Goal: Use online tool/utility: Utilize a website feature to perform a specific function

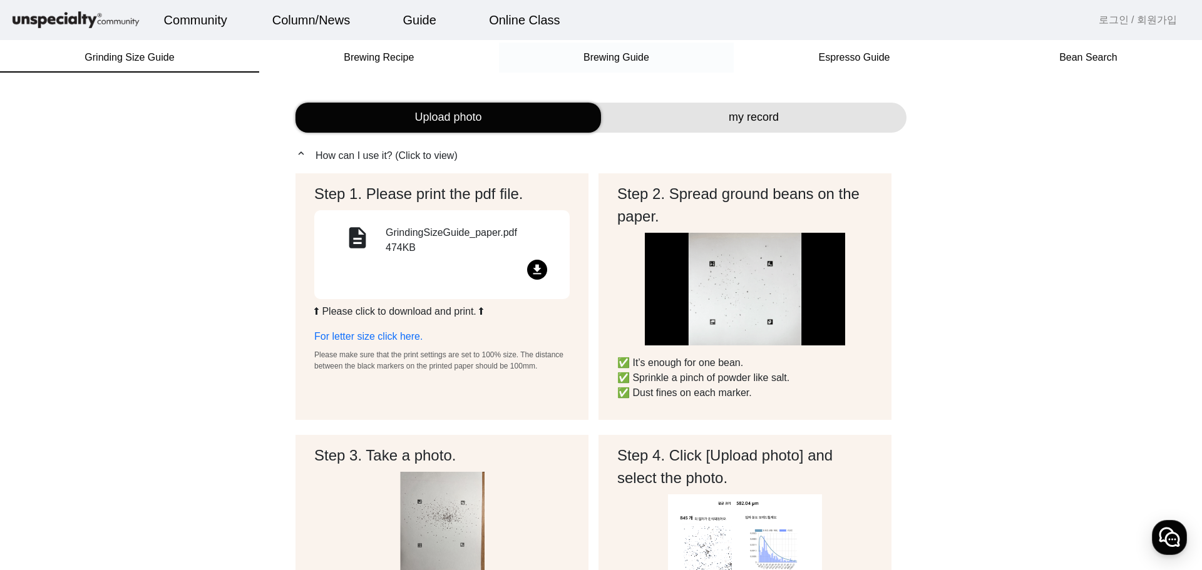
click at [630, 57] on span "Brewing Guide" at bounding box center [616, 58] width 66 height 10
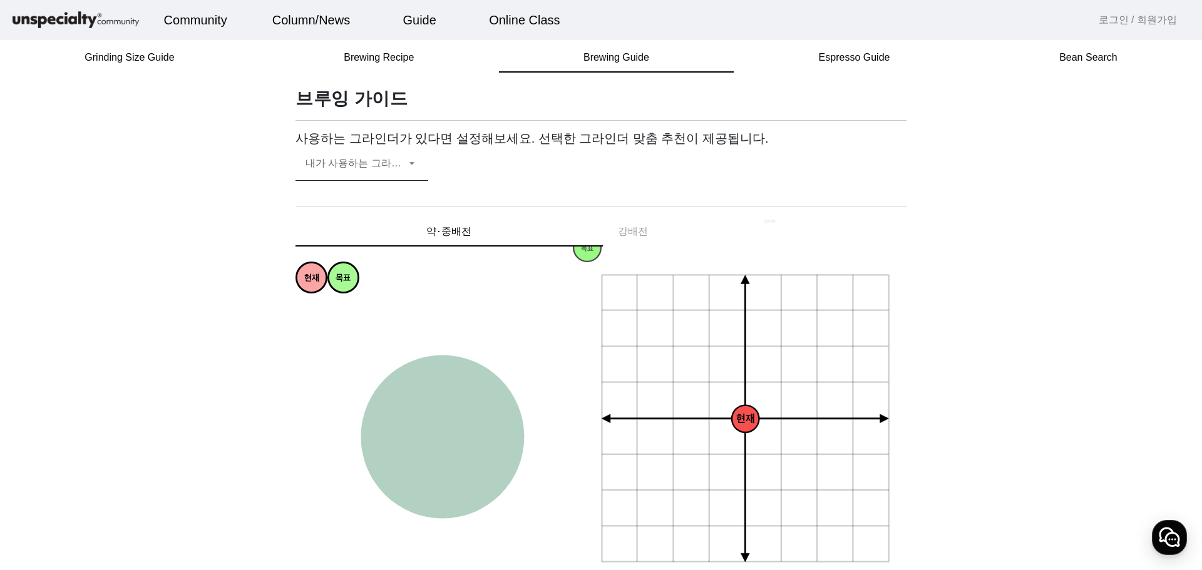
click at [409, 167] on icon at bounding box center [412, 163] width 13 height 15
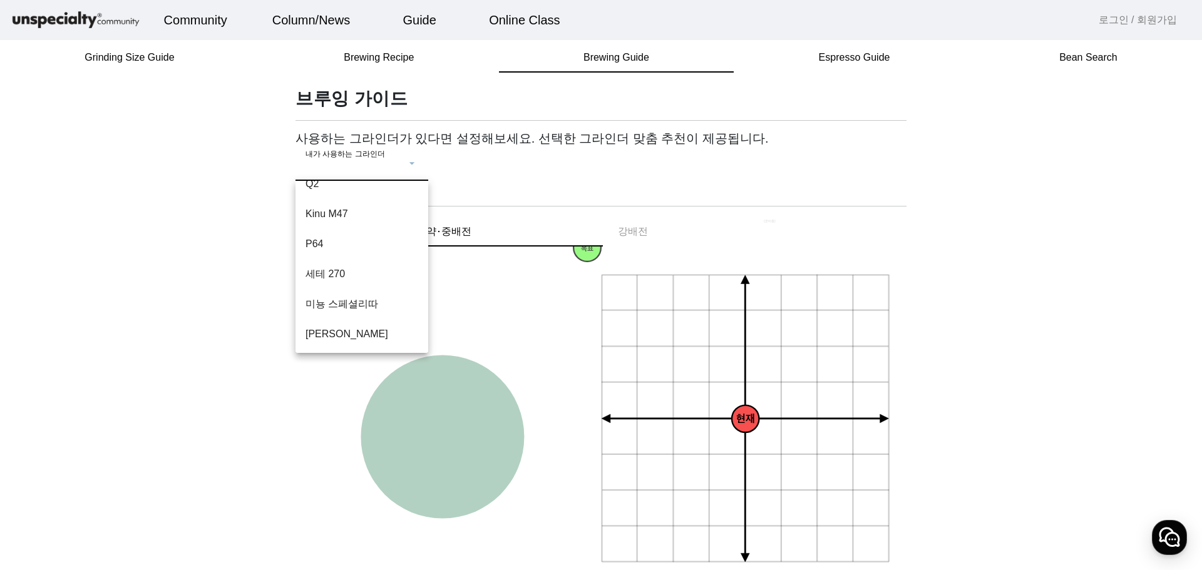
scroll to position [108, 0]
click at [1010, 245] on div at bounding box center [601, 285] width 1202 height 570
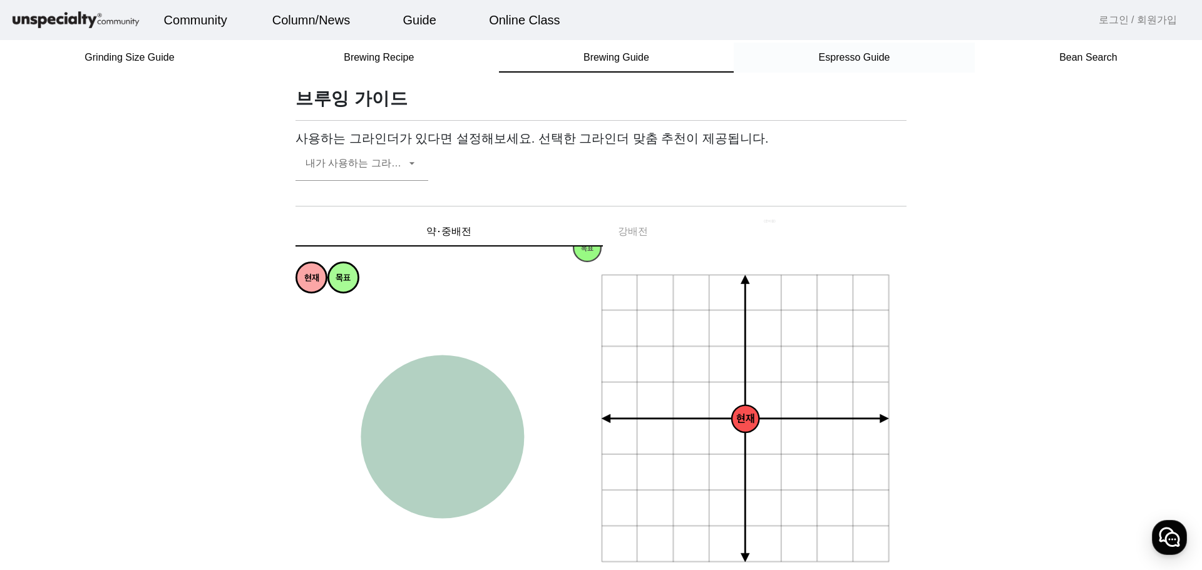
click at [838, 62] on span "Espresso Guide" at bounding box center [854, 58] width 71 height 10
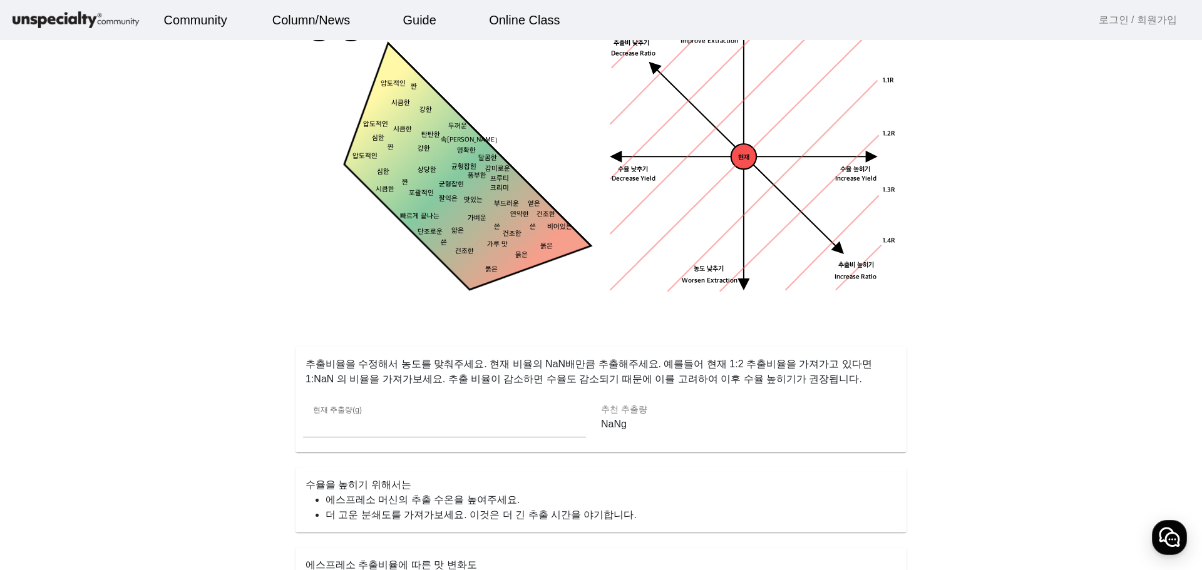
scroll to position [250, 0]
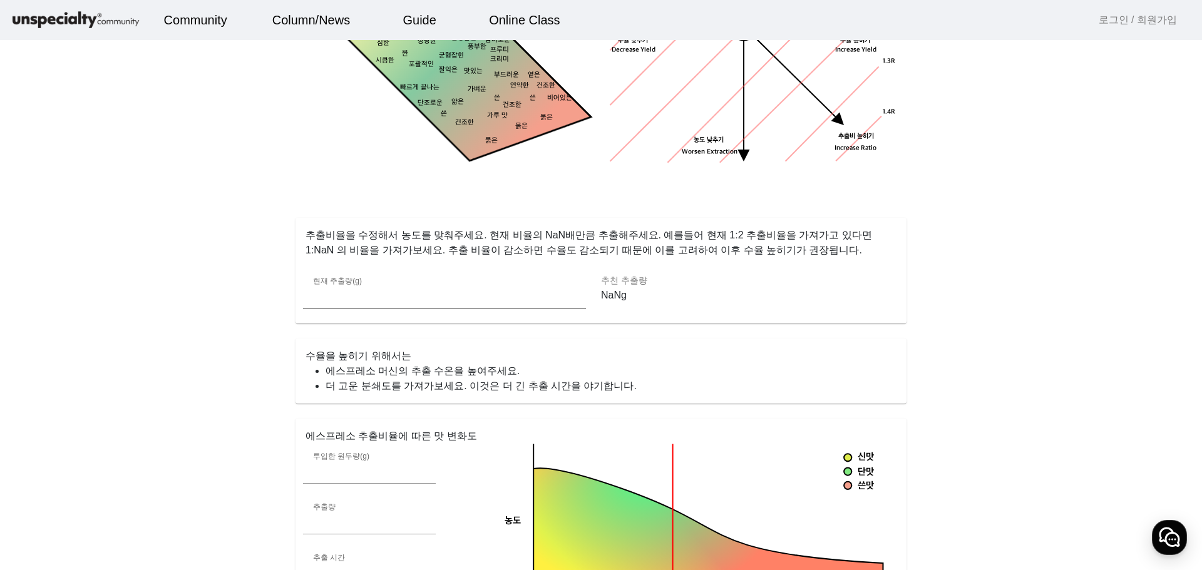
click at [404, 294] on input "**" at bounding box center [444, 296] width 263 height 15
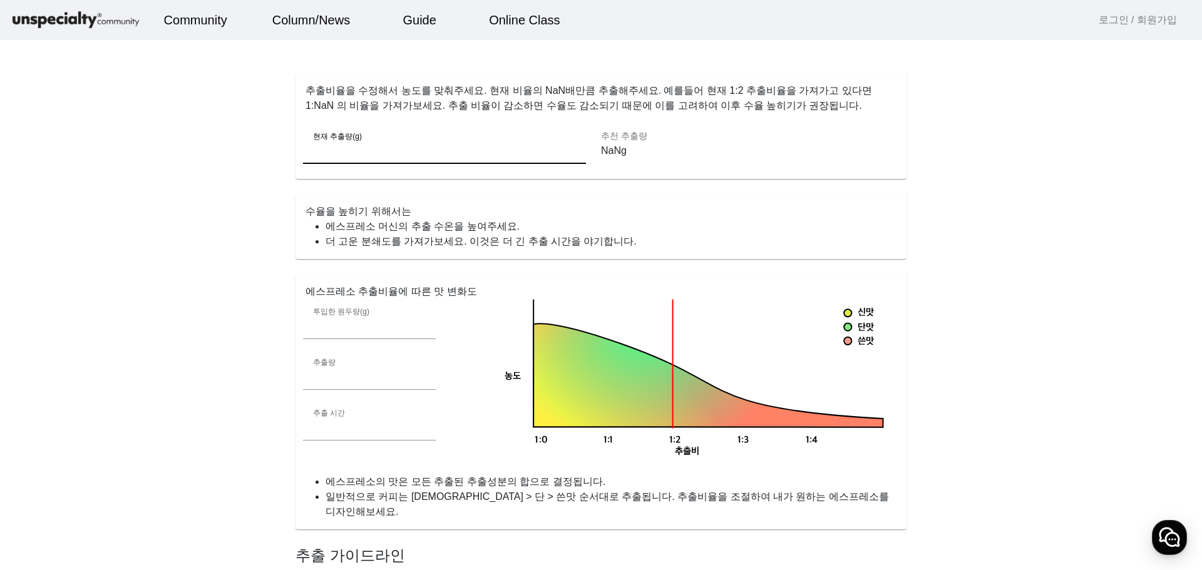
scroll to position [376, 0]
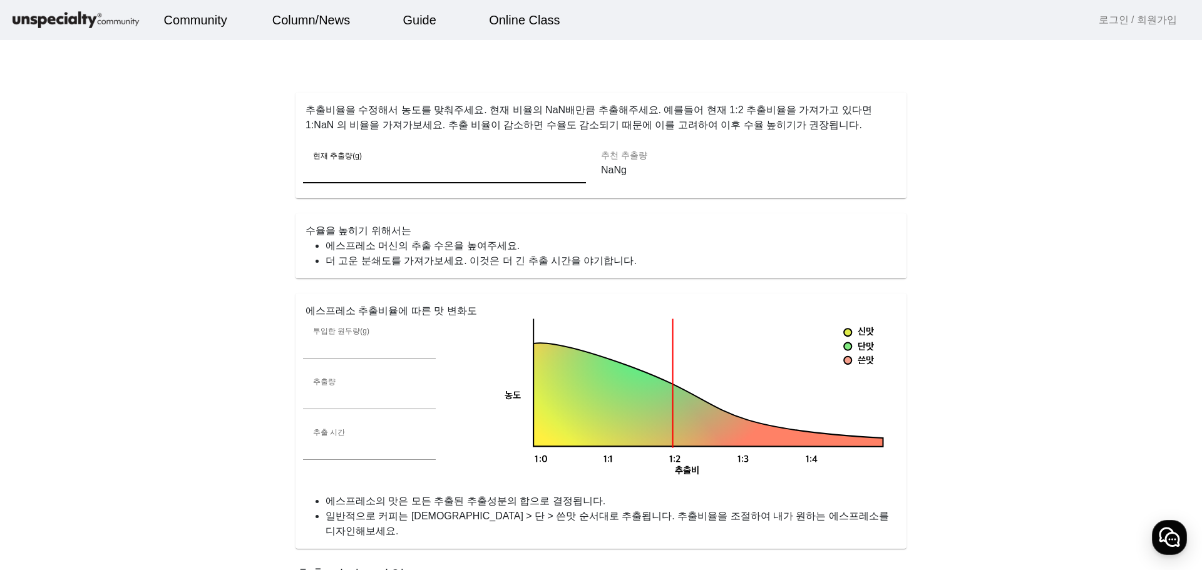
click at [578, 163] on div "현재 추출량(g) **" at bounding box center [444, 166] width 283 height 36
type input "**"
click at [569, 163] on input "**" at bounding box center [444, 170] width 263 height 15
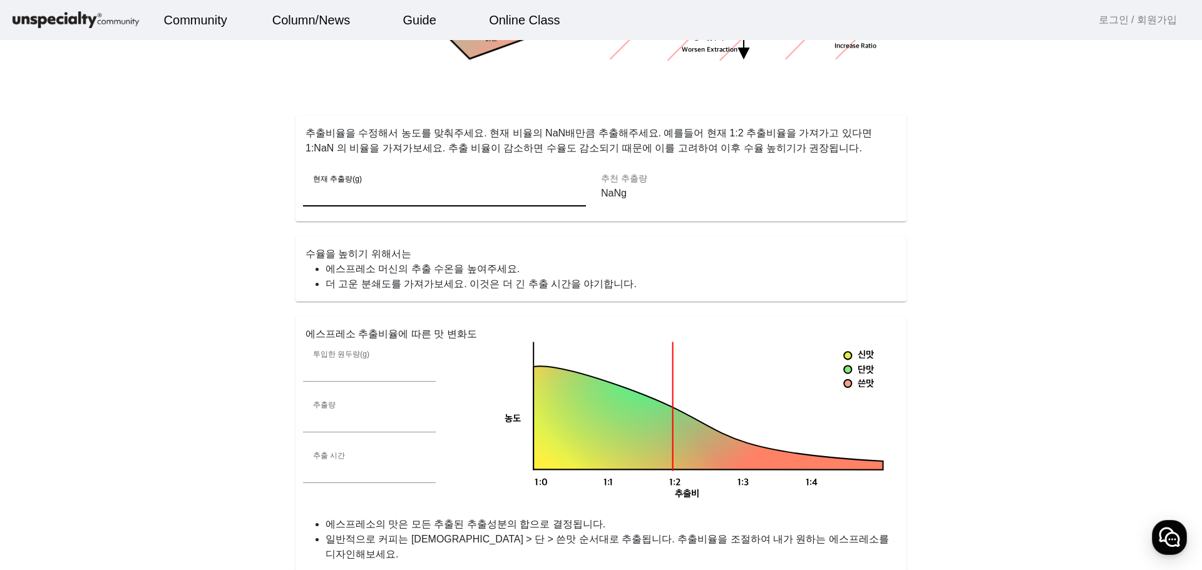
scroll to position [125, 0]
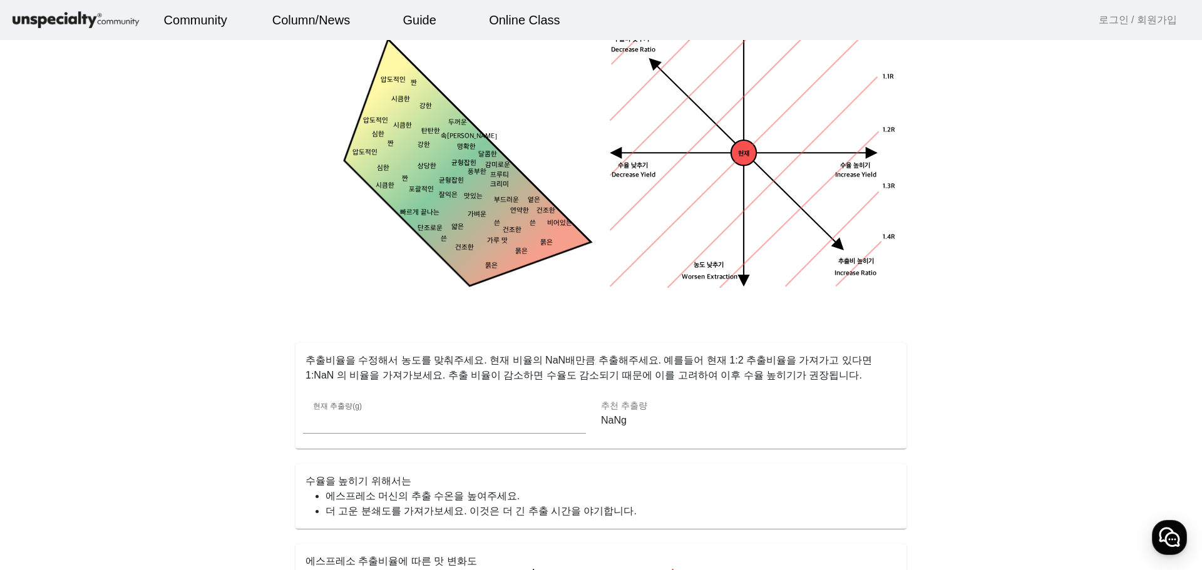
click at [486, 192] on polygon at bounding box center [447, 181] width 285 height 285
click at [429, 187] on tspan "포괄적인" at bounding box center [421, 190] width 25 height 8
click at [394, 118] on polygon at bounding box center [447, 181] width 285 height 285
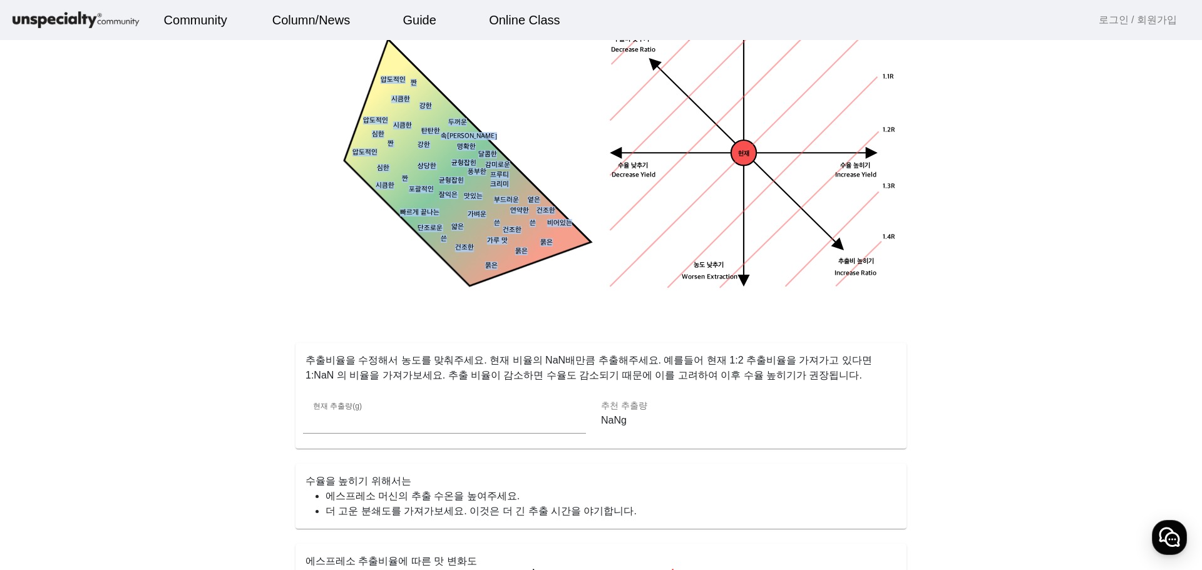
drag, startPoint x: 746, startPoint y: 148, endPoint x: 428, endPoint y: 175, distance: 319.7
click at [438, 174] on div "현재 목표 짠 시큼한 묽은 묽은 묽은 건조한 건조한 옅은 연약한 얇은 가벼운 맛있는 잘익은 상당한 강한 강한 두꺼운 탄탄한 속이찬 명확한 쓴 …" at bounding box center [600, 167] width 611 height 322
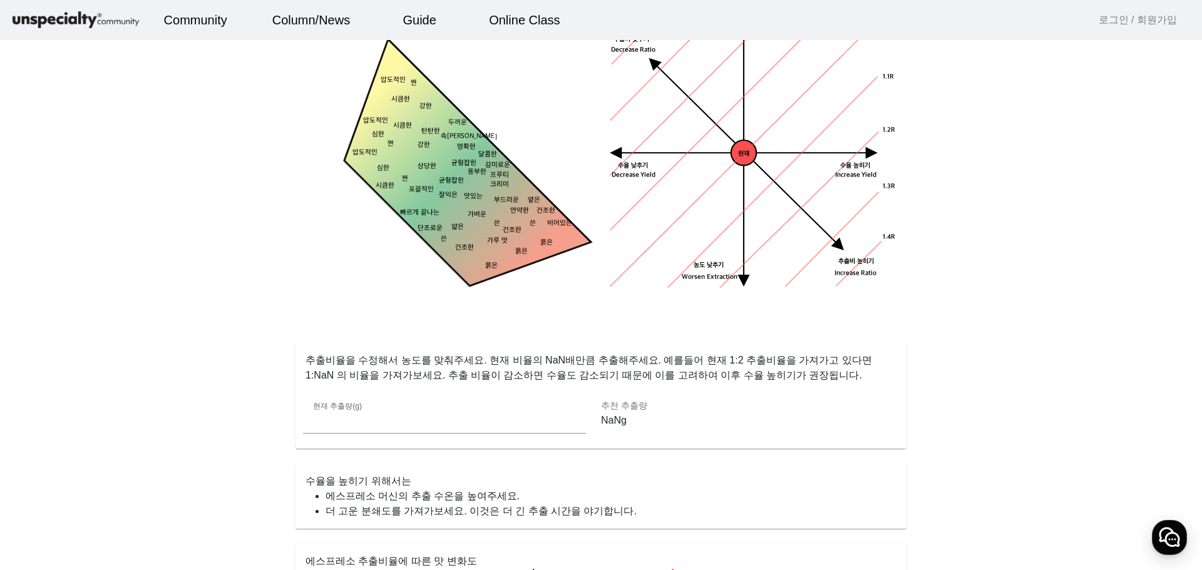
click at [443, 176] on polygon at bounding box center [447, 181] width 285 height 285
click at [719, 151] on icon "현재 수율 낮추기 농도 높히기 농도 낮추기 추출비 높히기 현재 추출비 (R) 0.9R 1.1R 1.2R 1.3R 1.4R 0.8R 0.7R 0…" at bounding box center [753, 151] width 290 height 290
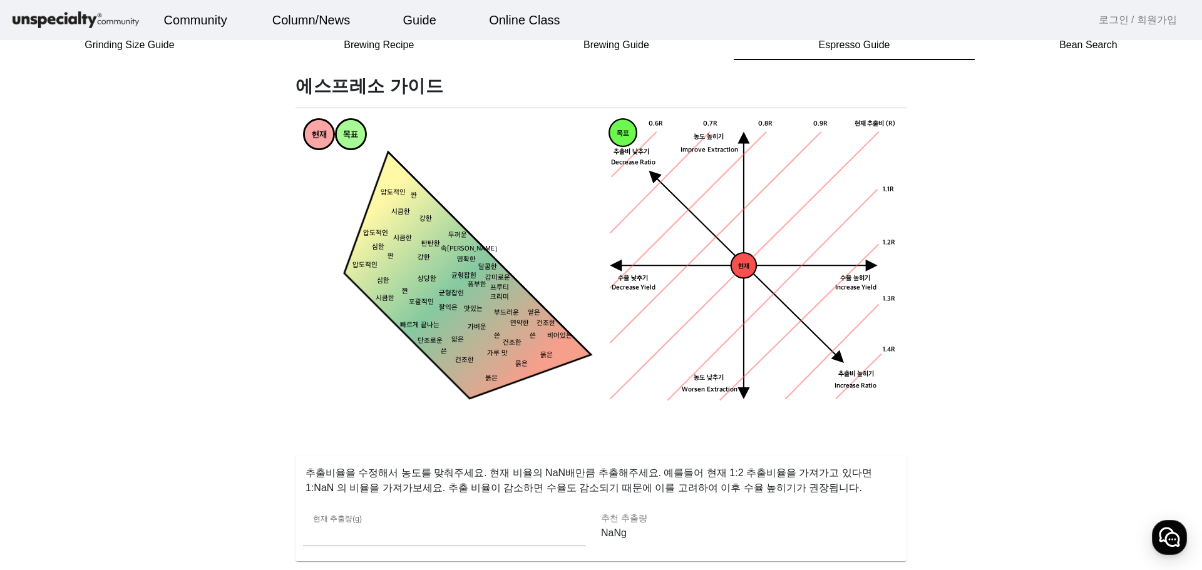
scroll to position [0, 0]
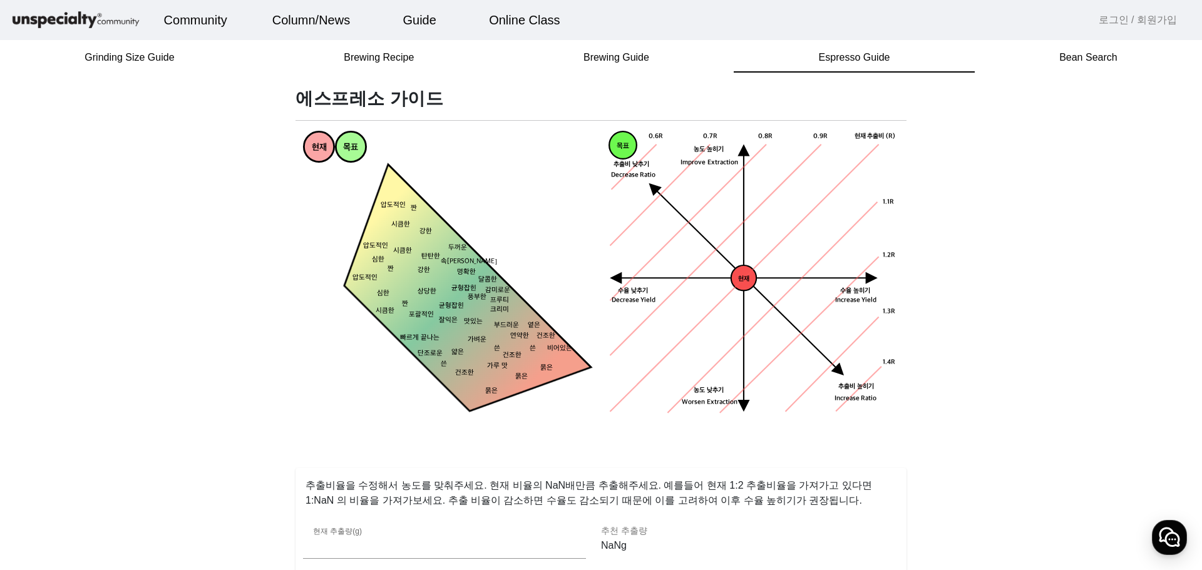
click at [335, 140] on icon "목표" at bounding box center [351, 147] width 32 height 32
click at [318, 144] on tspan "현재" at bounding box center [319, 148] width 15 height 11
click at [418, 234] on polygon at bounding box center [447, 307] width 285 height 285
click at [466, 277] on polygon at bounding box center [447, 307] width 285 height 285
click at [438, 284] on polygon at bounding box center [447, 307] width 285 height 285
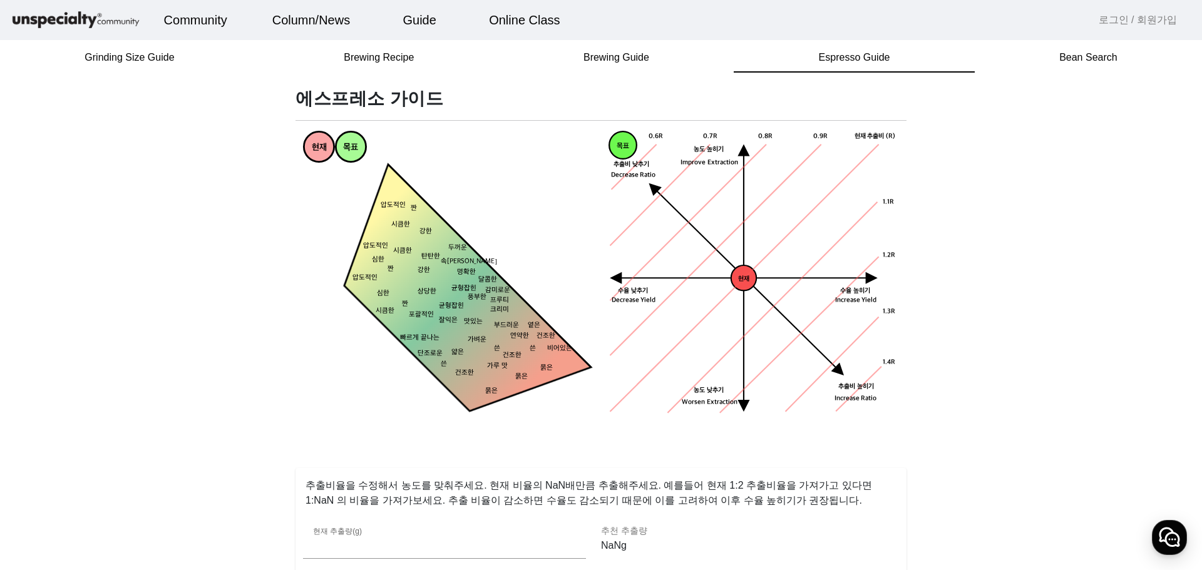
click at [459, 299] on polygon at bounding box center [447, 307] width 285 height 285
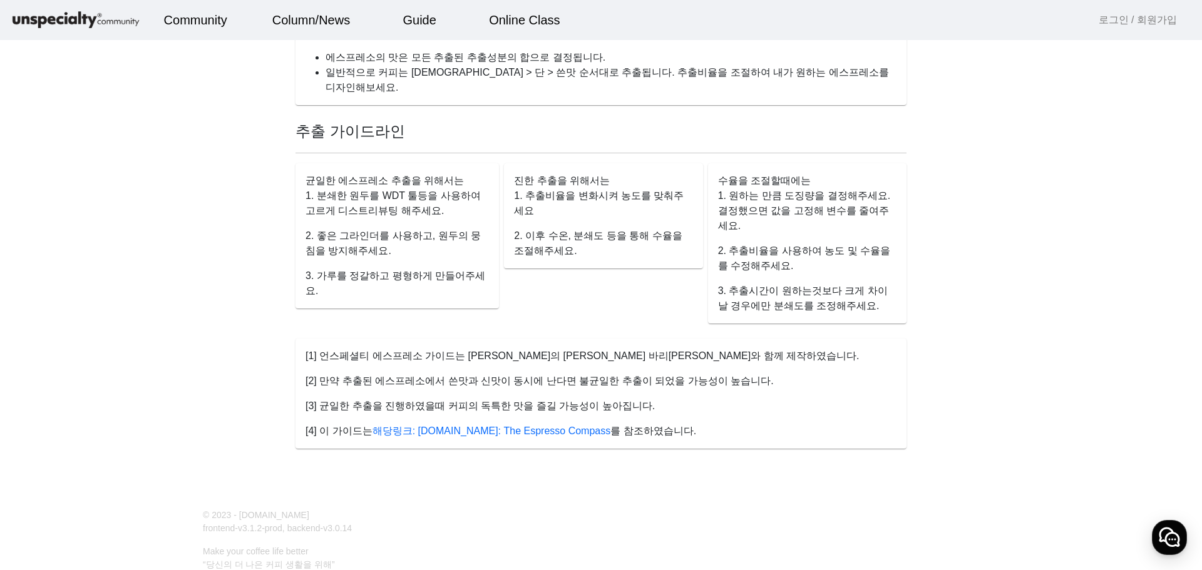
scroll to position [875, 0]
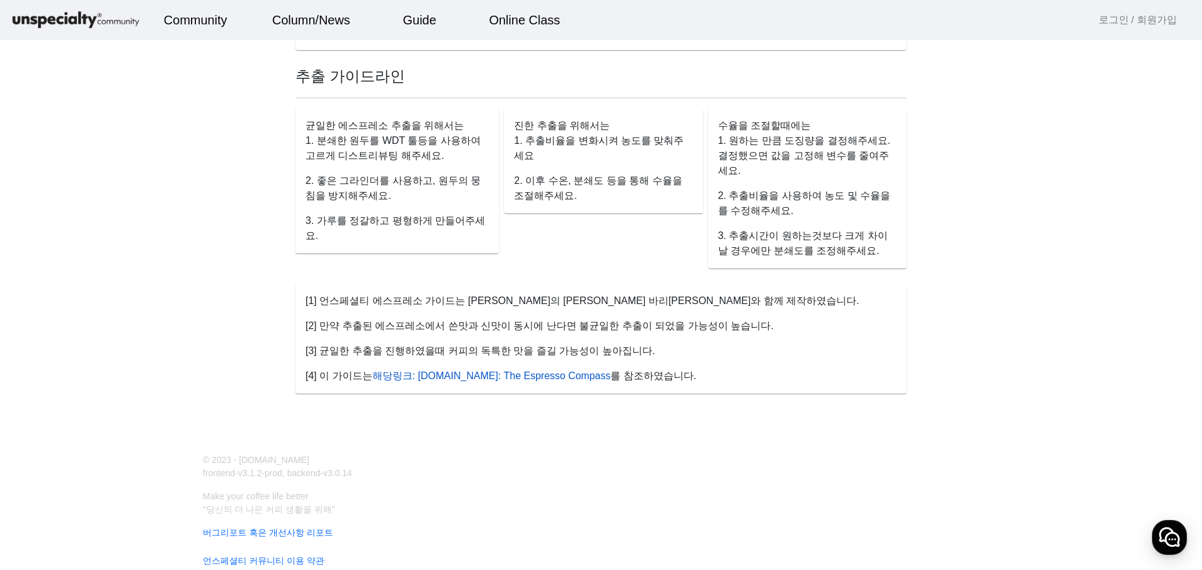
click at [570, 371] on link "해당링크: [DOMAIN_NAME]: The Espresso Compass" at bounding box center [491, 376] width 239 height 11
